Goal: Obtain resource: Obtain resource

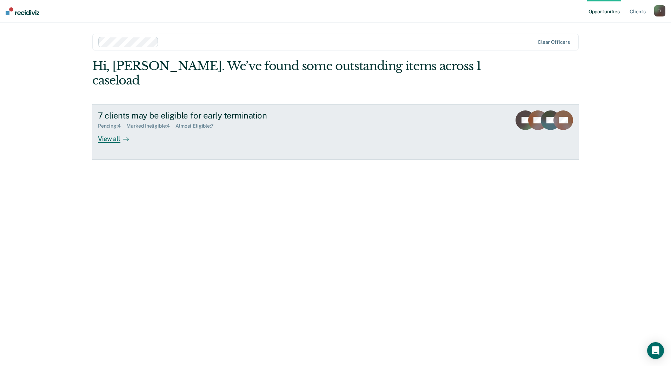
click at [122, 130] on link "7 clients may be eligible for early termination Pending : 4 Marked Ineligible :…" at bounding box center [335, 132] width 486 height 55
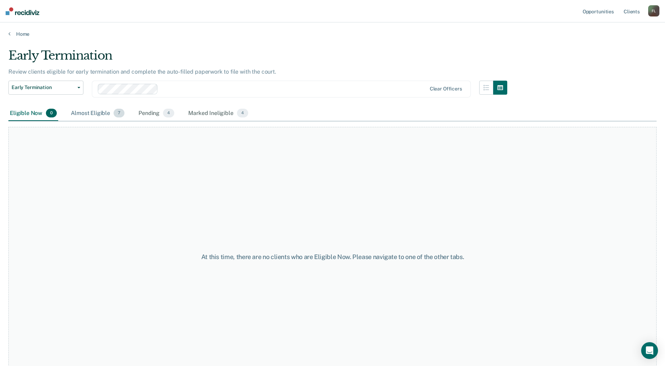
click at [97, 113] on div "Almost Eligible 7" at bounding box center [97, 113] width 56 height 15
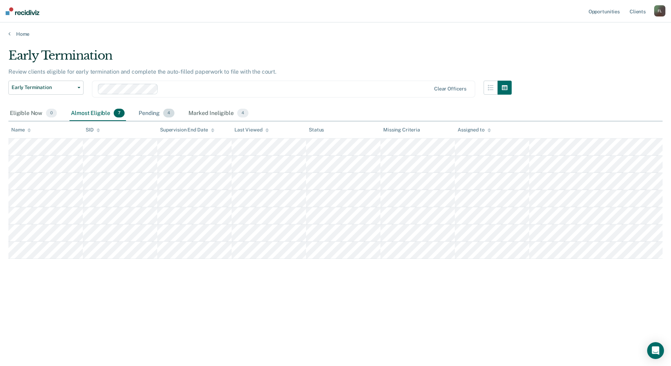
click at [157, 116] on div "Pending 4" at bounding box center [156, 113] width 39 height 15
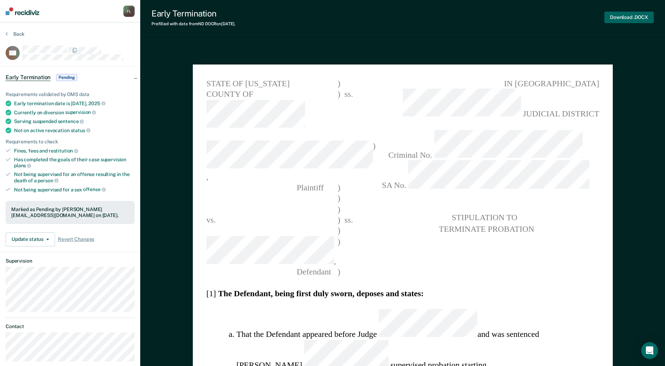
click at [643, 16] on button "Download .DOCX" at bounding box center [629, 18] width 49 height 12
type textarea "x"
